Goal: Task Accomplishment & Management: Manage account settings

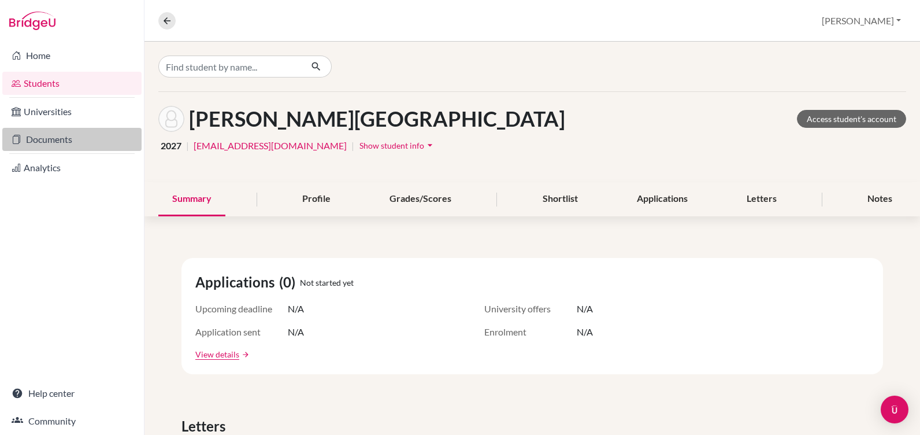
click at [39, 136] on link "Documents" at bounding box center [71, 139] width 139 height 23
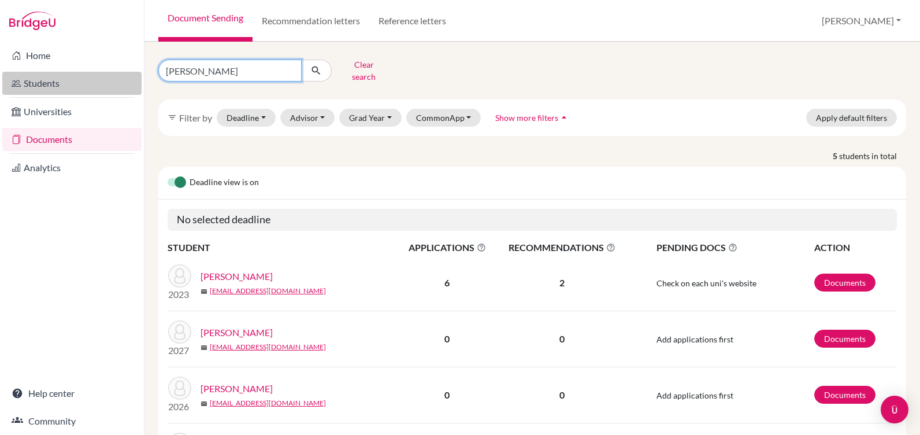
drag, startPoint x: 209, startPoint y: 68, endPoint x: 136, endPoint y: 74, distance: 72.5
click at [136, 74] on div "Home Students Universities Documents Analytics Help center Community Document S…" at bounding box center [460, 217] width 920 height 435
type input "retes"
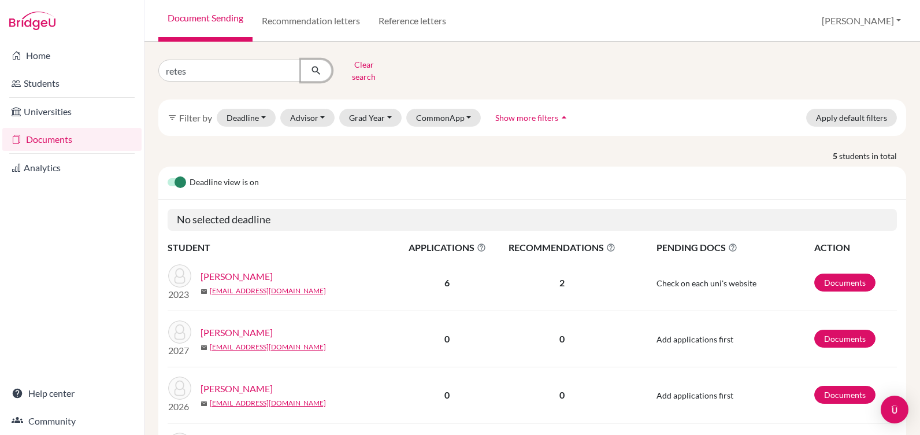
click at [308, 67] on button "submit" at bounding box center [316, 71] width 31 height 22
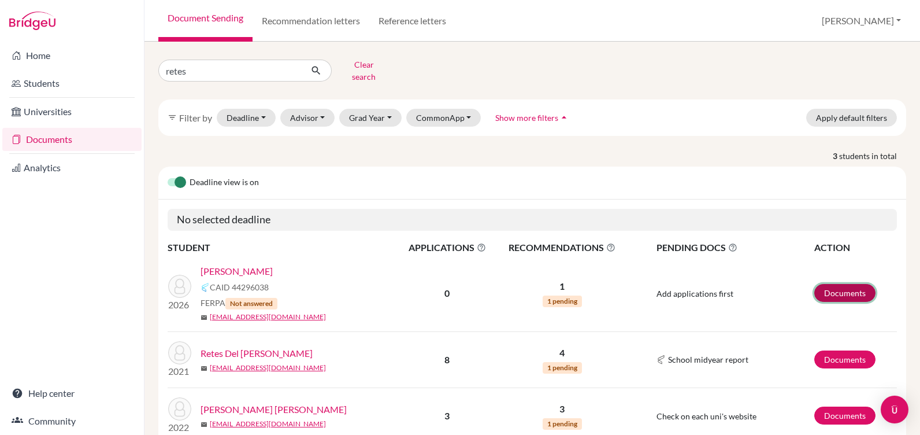
click at [845, 286] on link "Documents" at bounding box center [844, 293] width 61 height 18
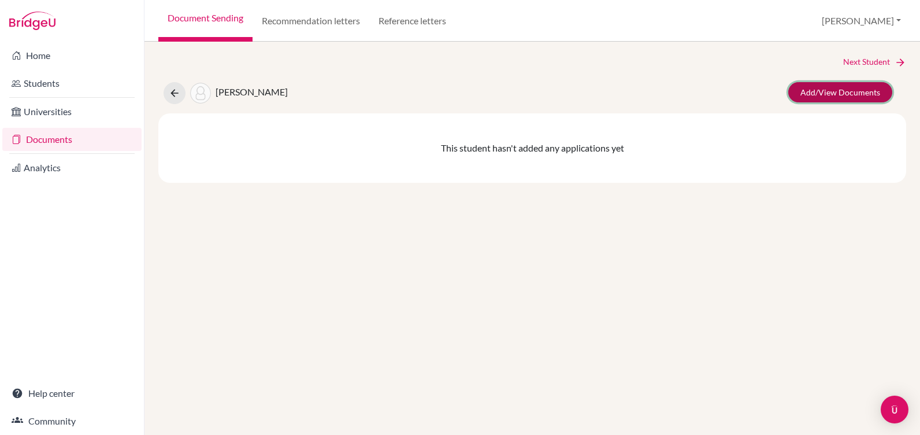
click at [828, 85] on link "Add/View Documents" at bounding box center [840, 92] width 104 height 20
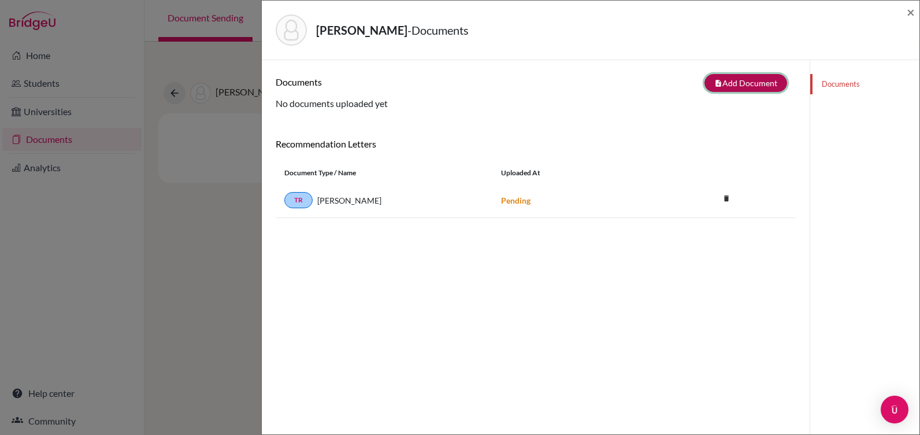
click at [725, 81] on button "note_add Add Document" at bounding box center [746, 83] width 83 height 18
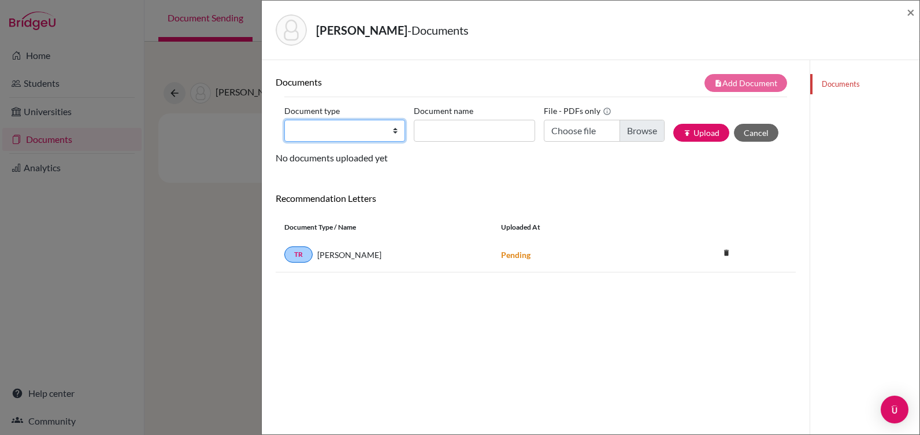
click at [314, 127] on select "Change explanation for Common App reports Counselor recommendation Internationa…" at bounding box center [344, 131] width 121 height 22
select select "5"
click at [284, 120] on select "Change explanation for Common App reports Counselor recommendation Internationa…" at bounding box center [344, 131] width 121 height 22
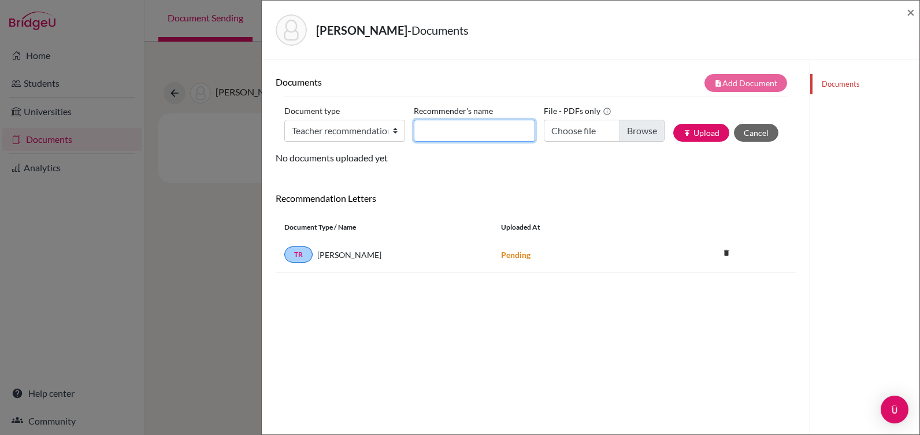
click at [428, 120] on input "Recommender's name" at bounding box center [474, 131] width 121 height 22
type input "Ms. Muna Nehme"
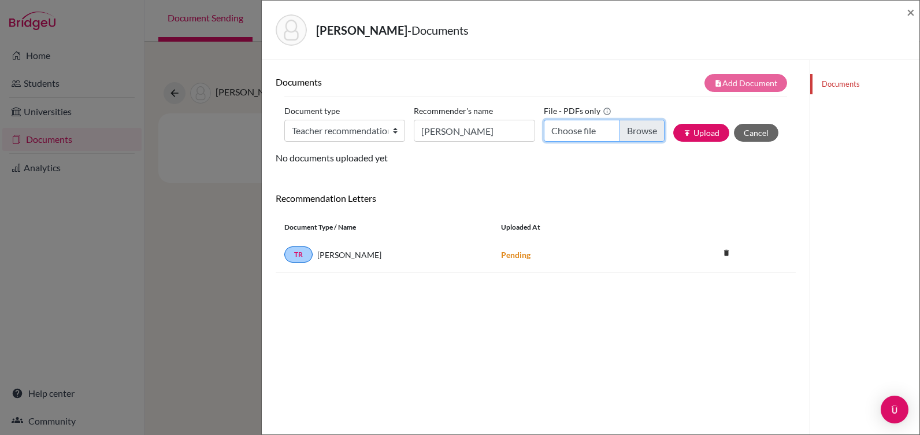
click at [629, 129] on input "Choose file" at bounding box center [604, 131] width 121 height 22
type input "C:\fakepath\Camila Retes [Recommendation Letter].pdf"
click at [688, 132] on button "publish Upload" at bounding box center [701, 133] width 56 height 18
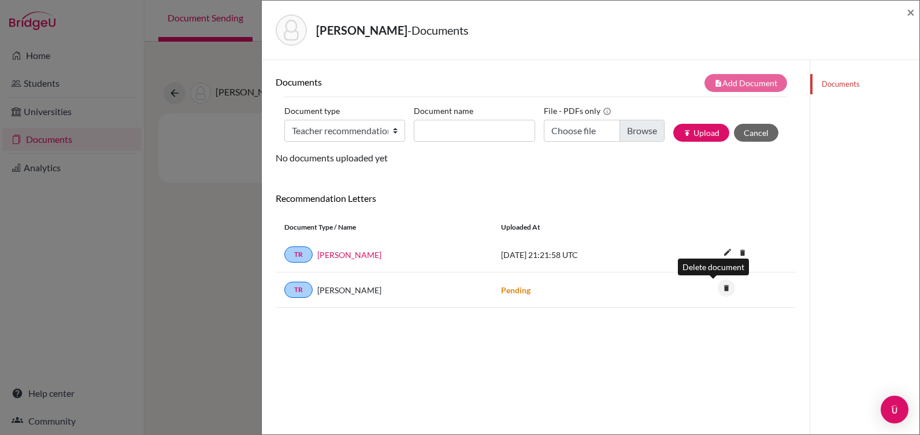
click at [718, 289] on icon "delete" at bounding box center [726, 287] width 17 height 17
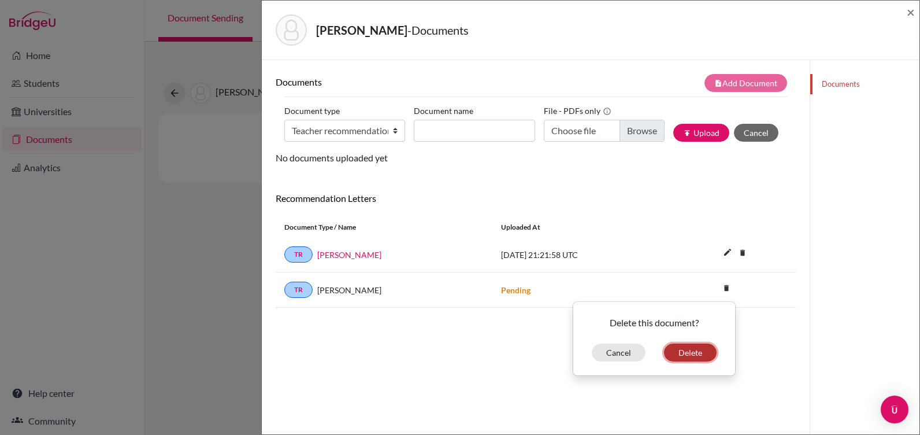
click at [680, 346] on button "Delete" at bounding box center [690, 352] width 53 height 18
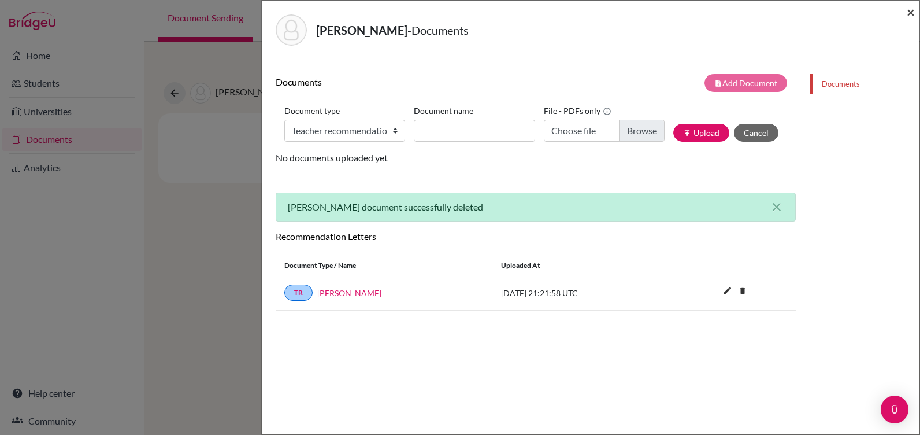
click at [911, 16] on span "×" at bounding box center [911, 11] width 8 height 17
